Goal: Information Seeking & Learning: Learn about a topic

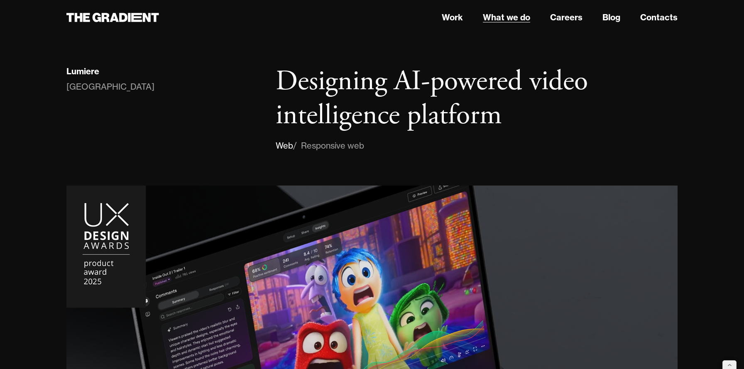
click at [510, 20] on link "What we do" at bounding box center [506, 17] width 47 height 12
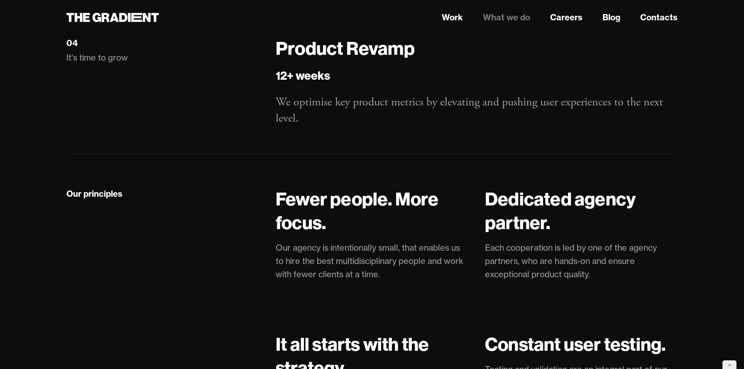
scroll to position [1753, 0]
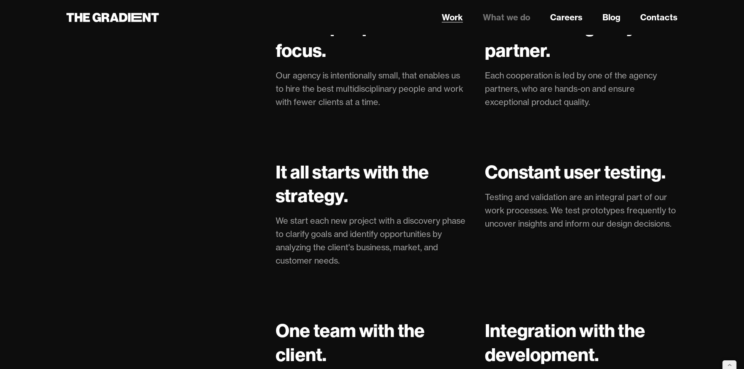
click at [443, 17] on link "Work" at bounding box center [452, 17] width 21 height 12
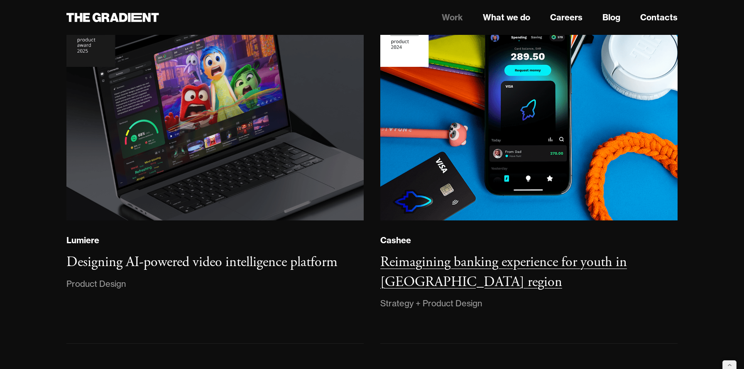
scroll to position [160, 0]
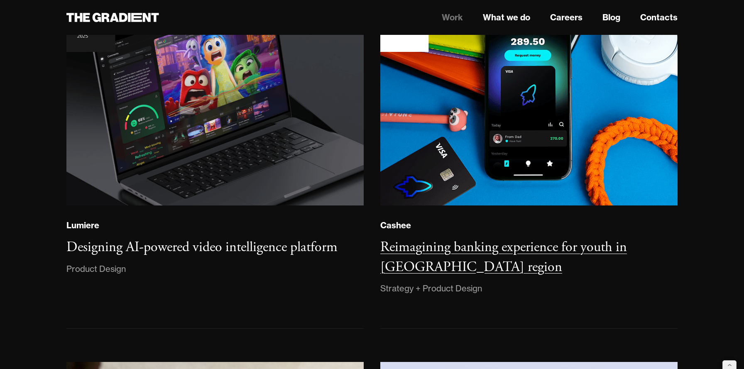
click at [442, 254] on h3 "Reimagining banking experience for youth in [GEOGRAPHIC_DATA] region" at bounding box center [503, 257] width 247 height 38
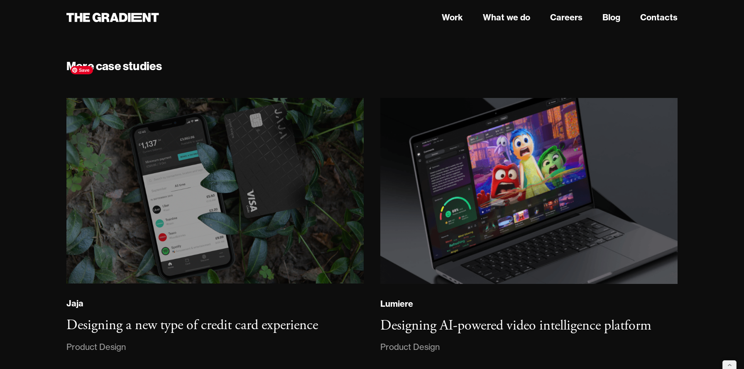
scroll to position [16717, 0]
